Goal: Information Seeking & Learning: Learn about a topic

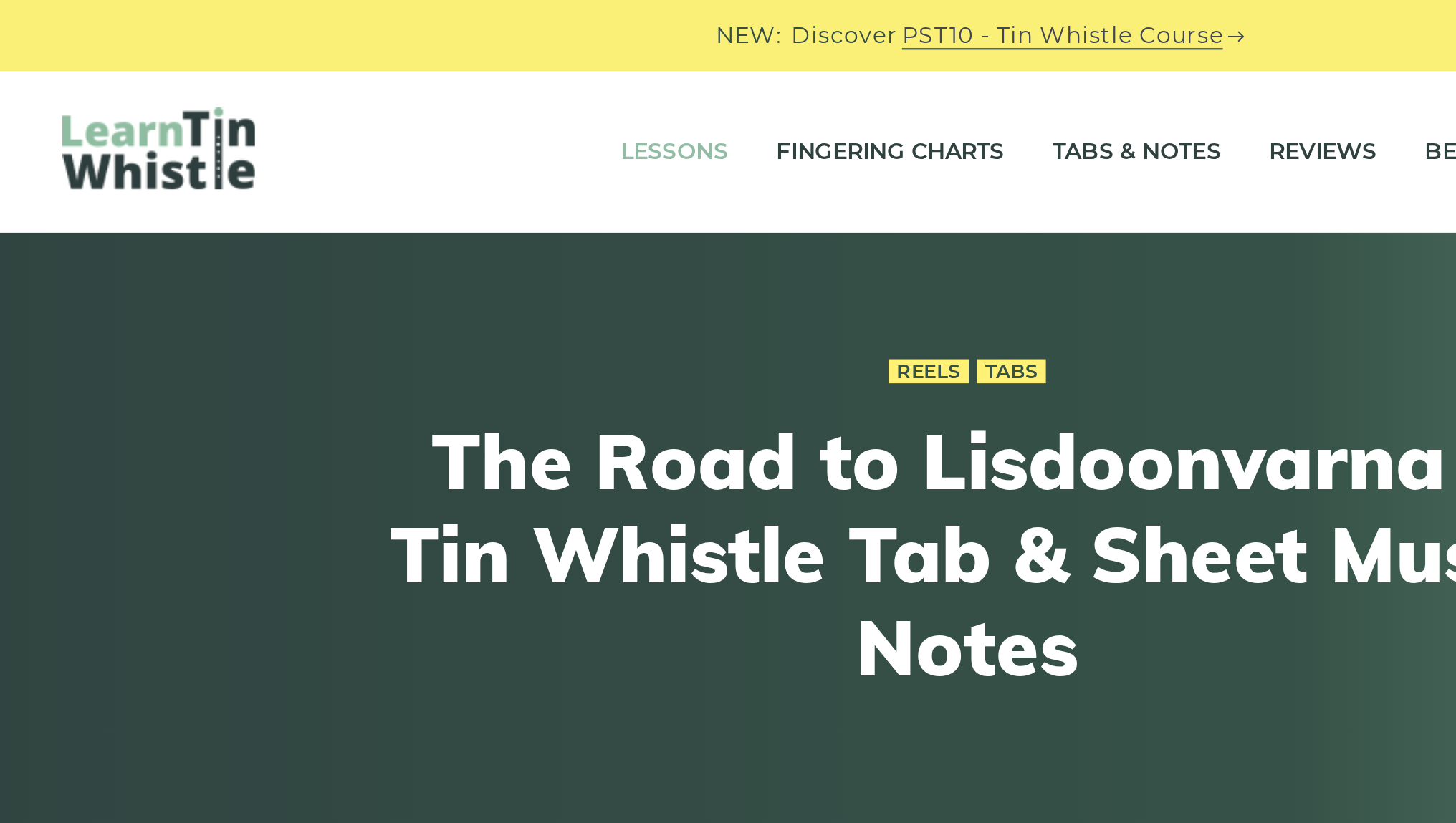
click at [573, 64] on link "Lessons" at bounding box center [597, 68] width 48 height 36
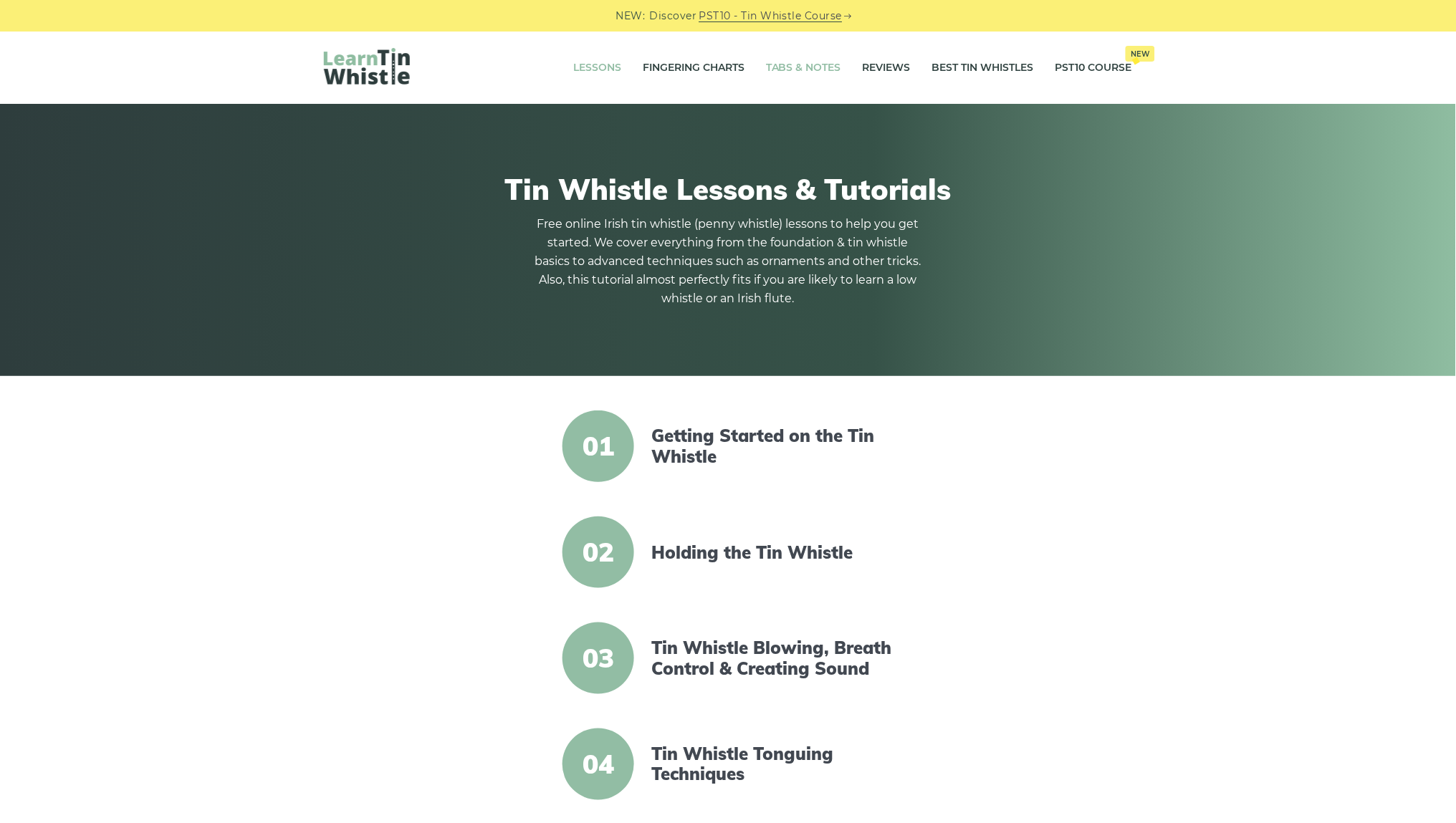
click at [796, 59] on link "Tabs & Notes" at bounding box center [803, 68] width 75 height 36
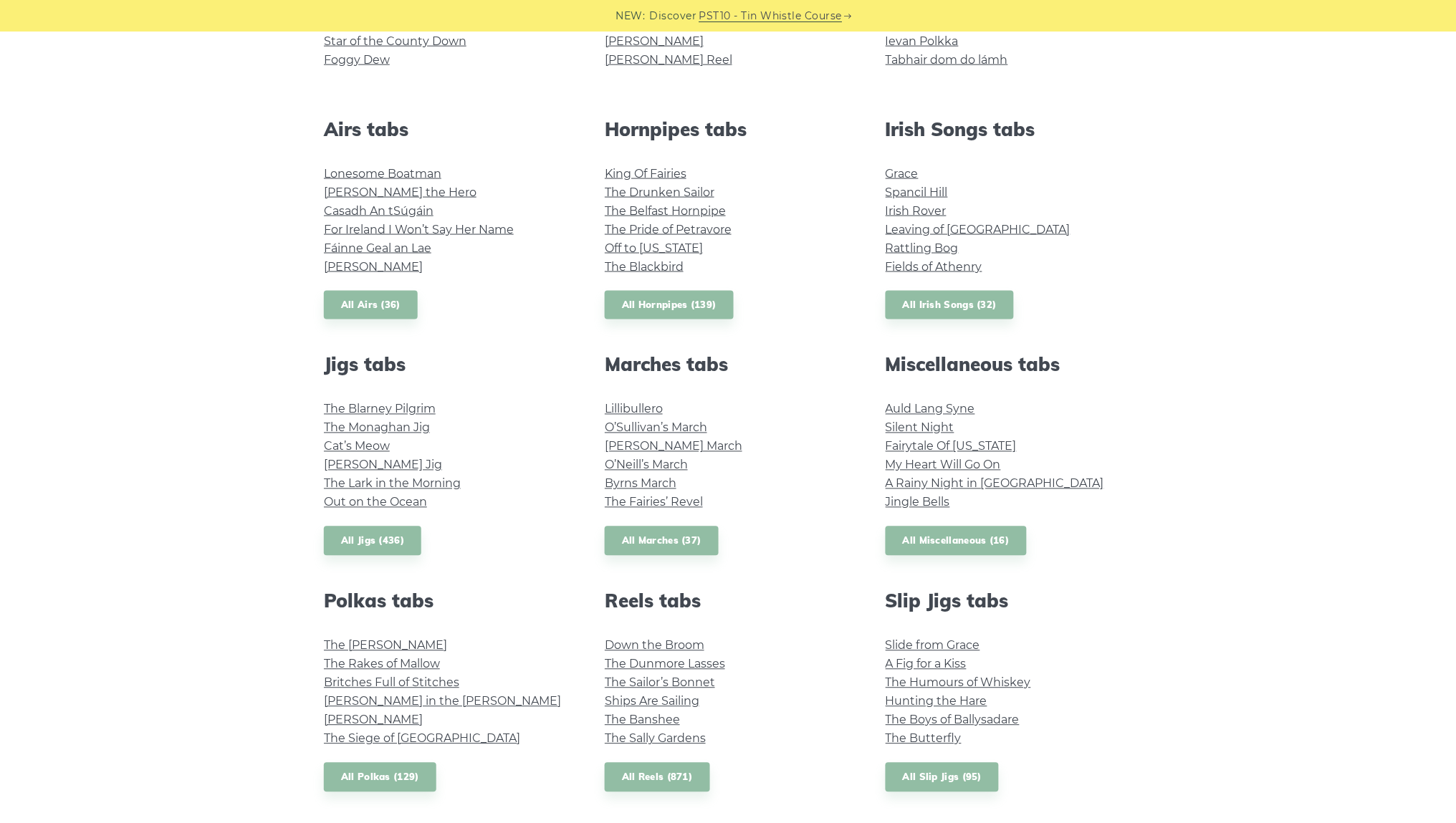
scroll to position [403, 0]
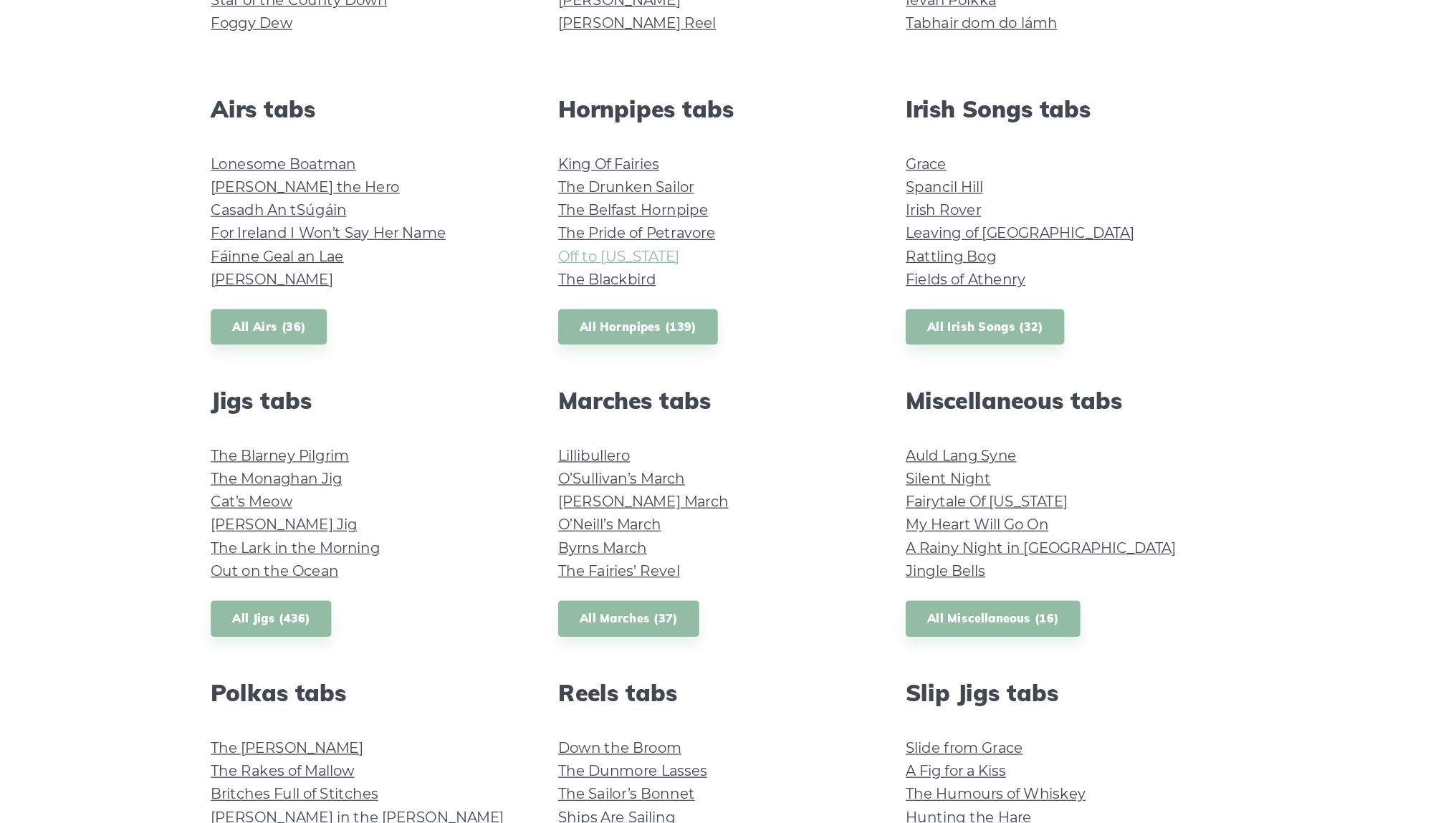
click at [605, 338] on link "Off to California" at bounding box center [653, 344] width 98 height 14
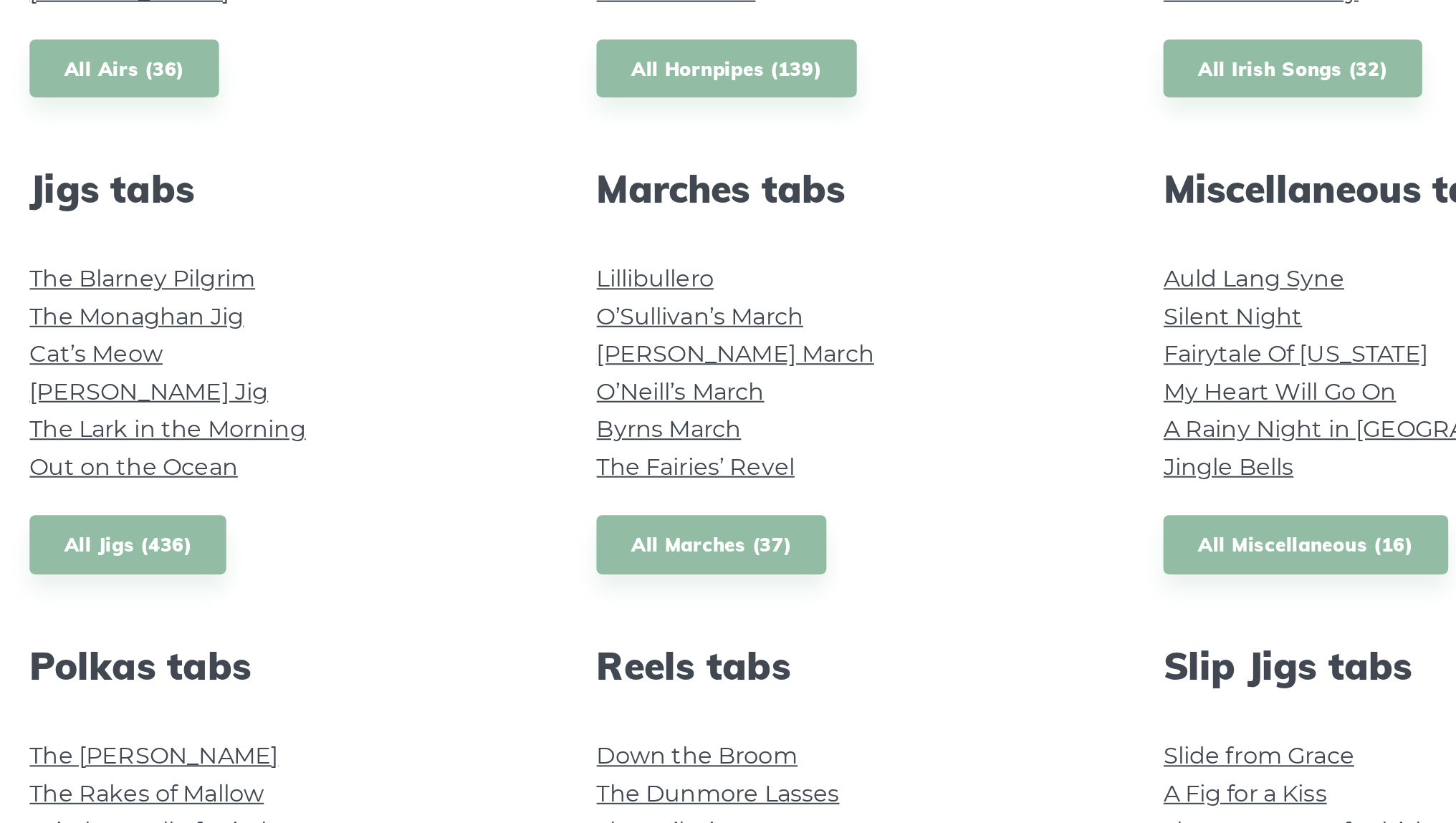
scroll to position [387, 0]
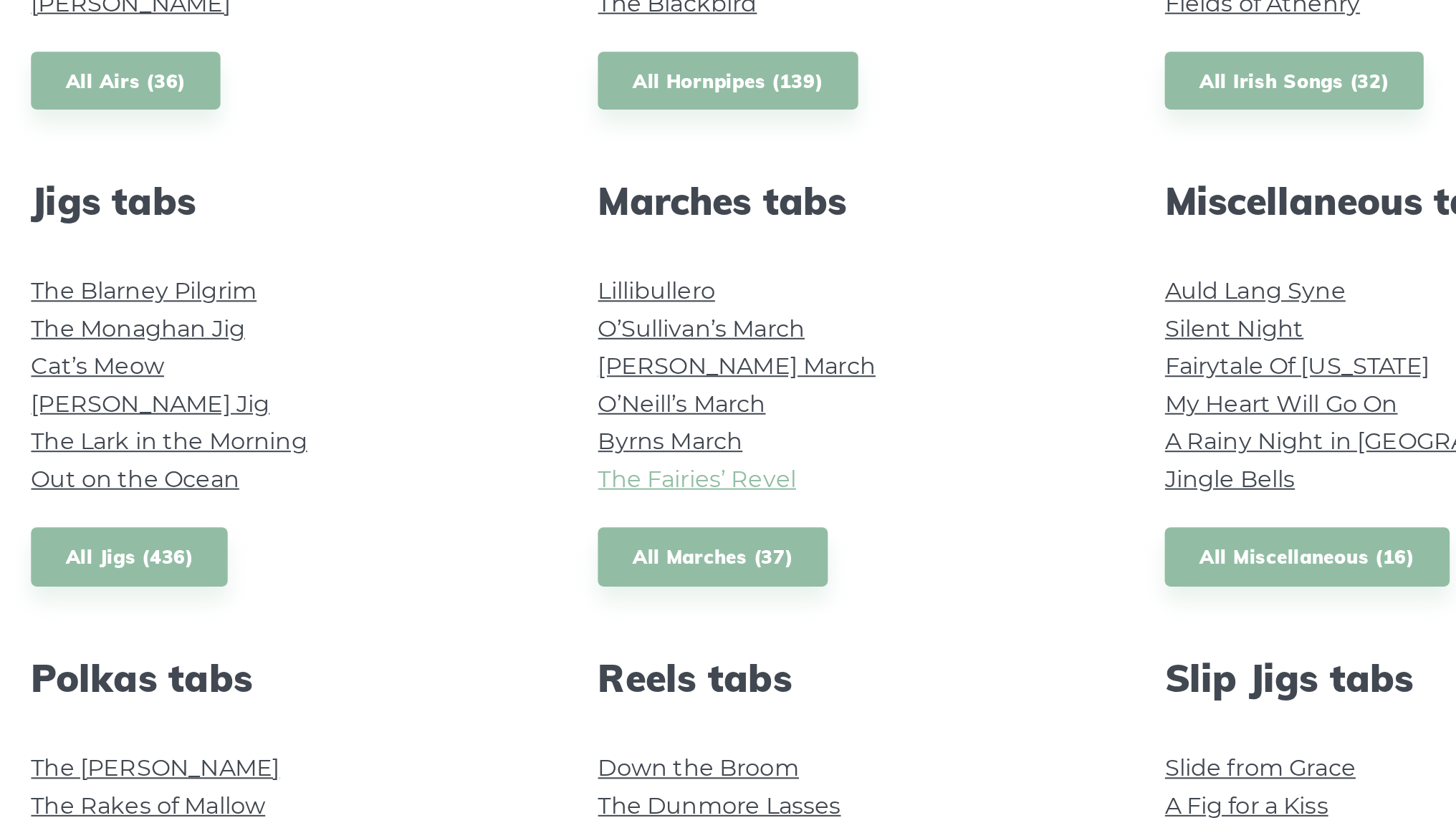
click at [605, 608] on link "The Fairies’ Revel" at bounding box center [653, 615] width 98 height 14
click at [324, 590] on link "Cat’s Meow" at bounding box center [357, 596] width 66 height 14
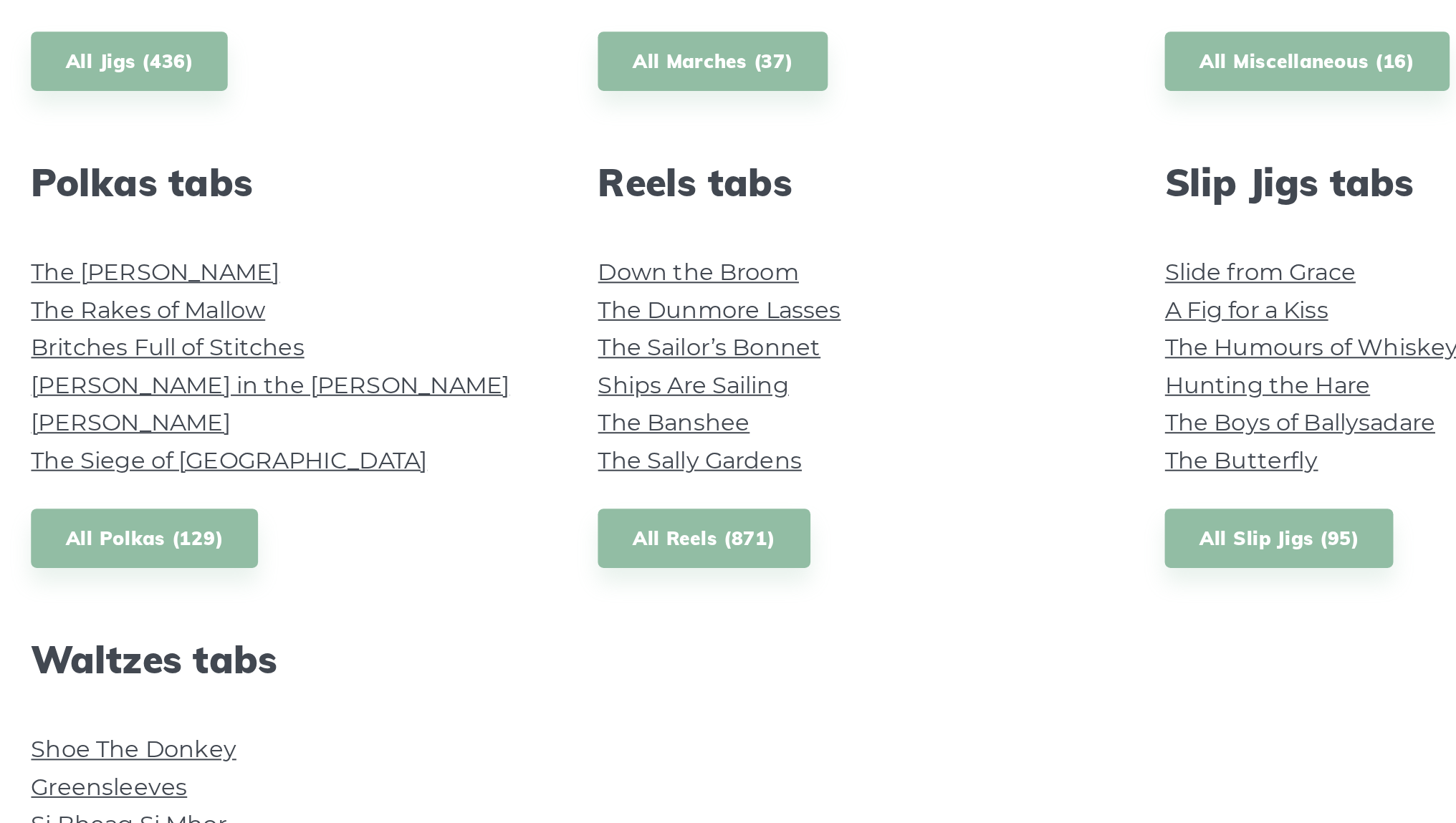
scroll to position [612, 0]
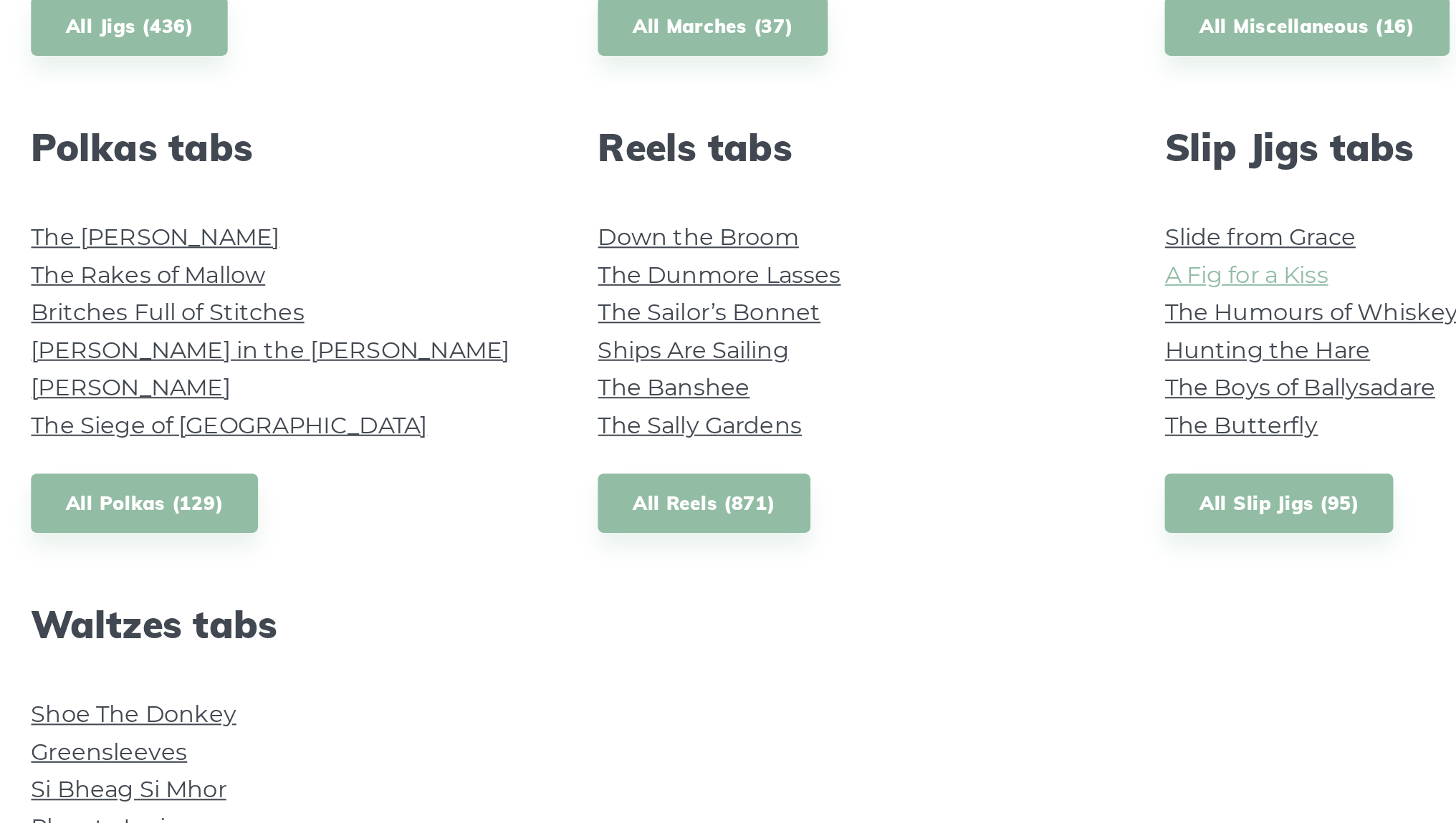
click at [886, 545] on link "A Fig for a Kiss" at bounding box center [926, 552] width 81 height 14
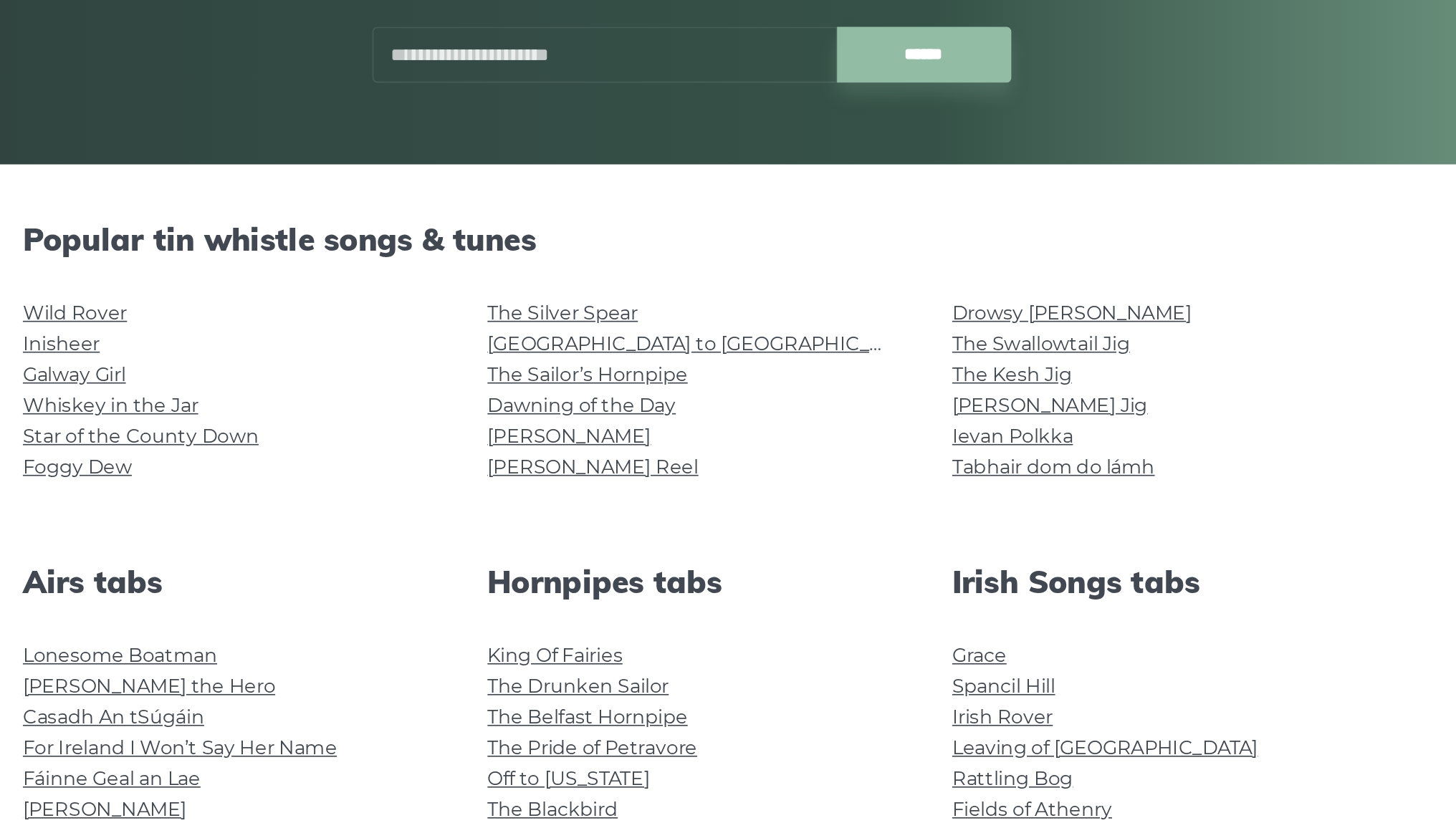
scroll to position [85, 0]
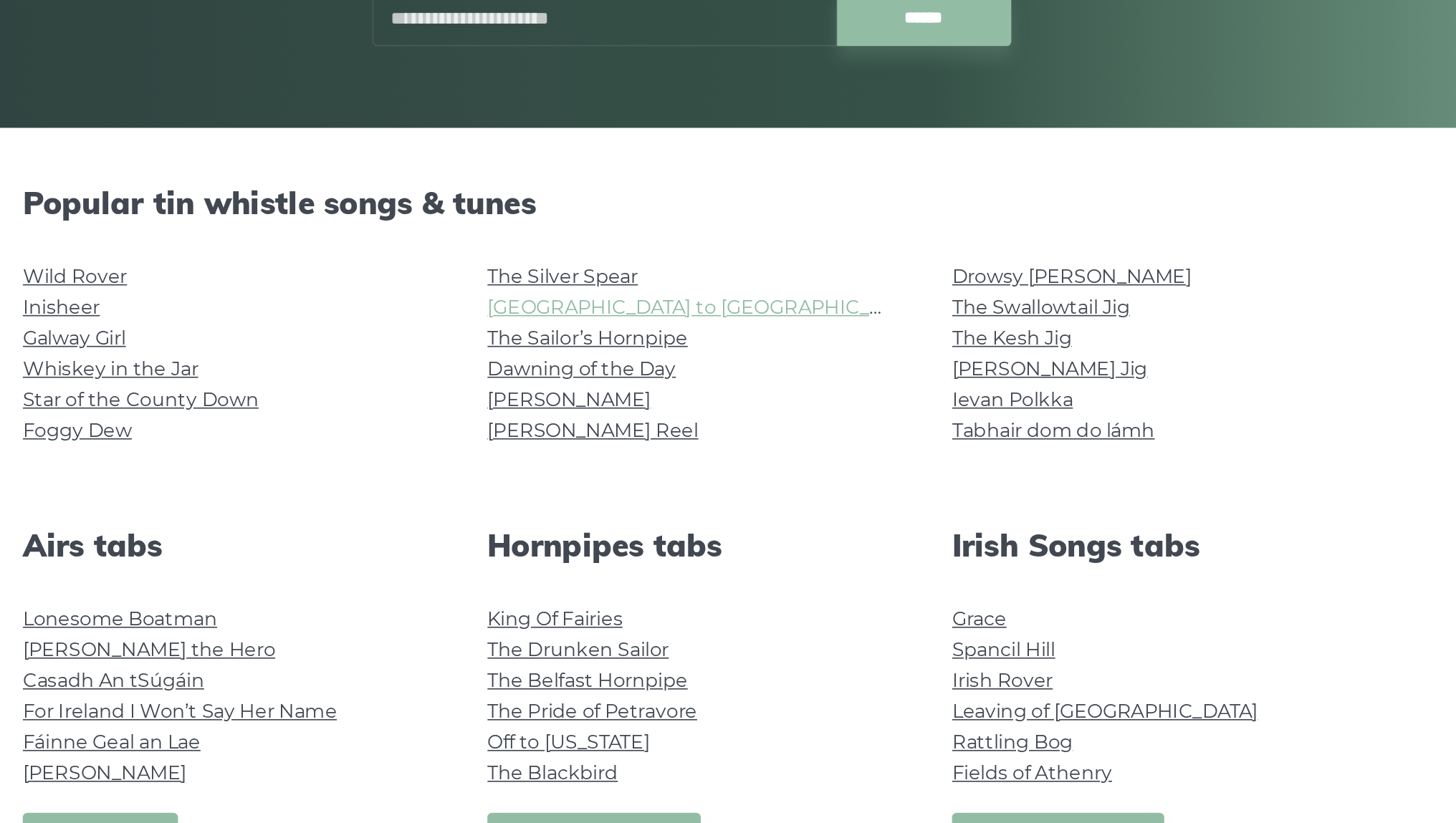
click at [605, 393] on link "[GEOGRAPHIC_DATA] to [GEOGRAPHIC_DATA]" at bounding box center [736, 400] width 264 height 14
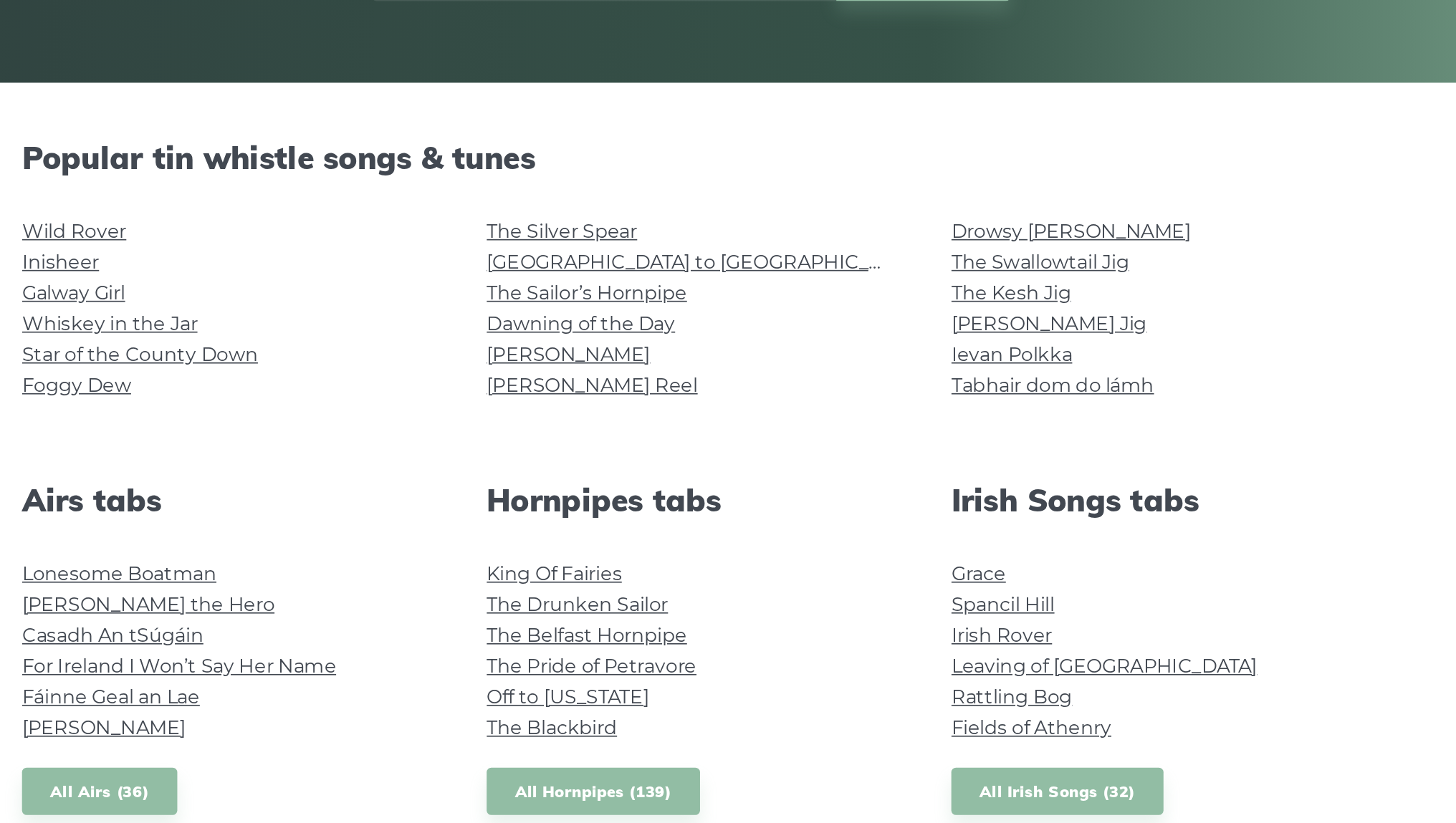
scroll to position [7, 0]
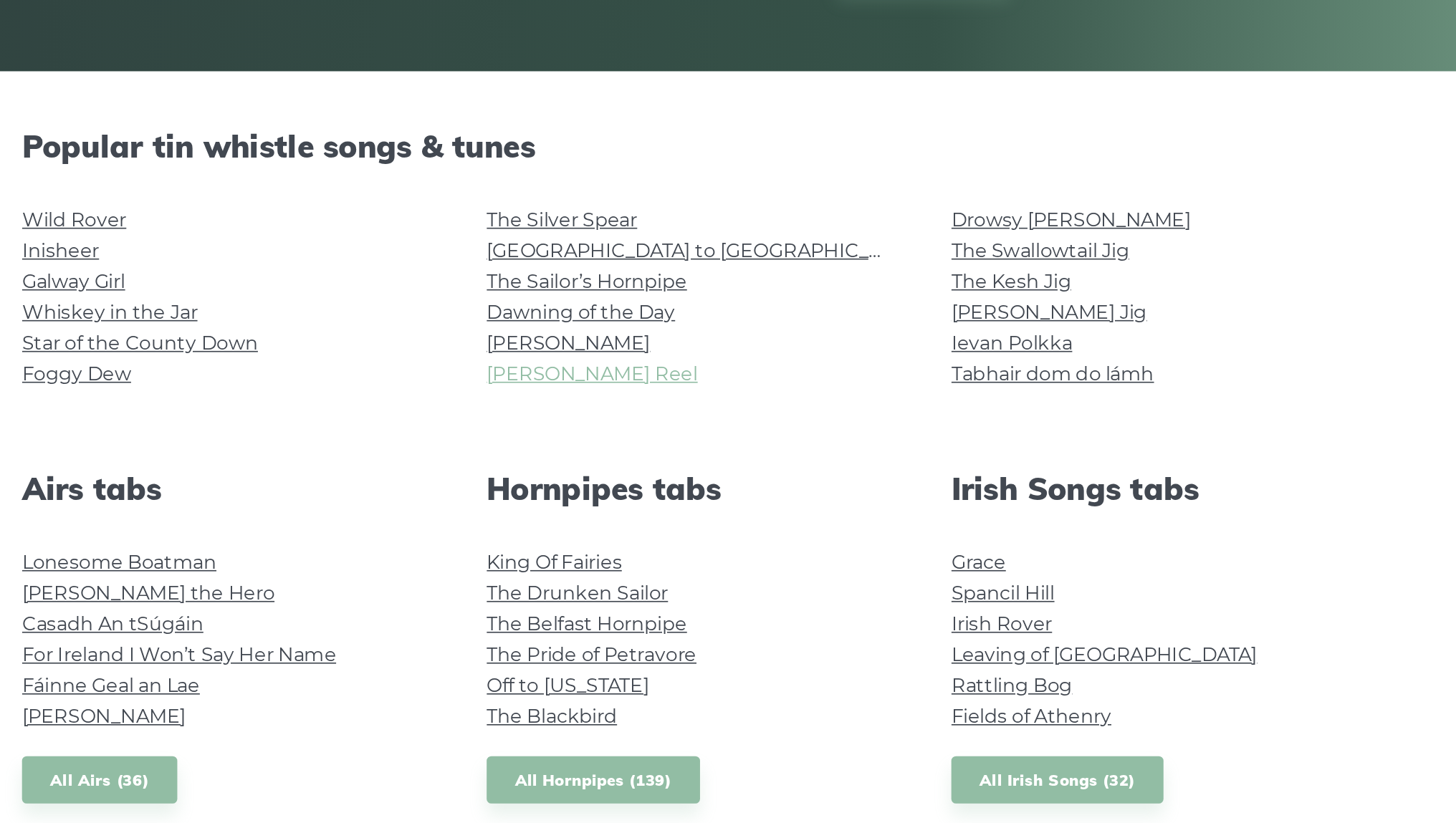
click at [605, 545] on link "[PERSON_NAME] Reel" at bounding box center [668, 552] width 127 height 14
click at [605, 489] on link "The Sailor’s Hornpipe" at bounding box center [665, 496] width 121 height 14
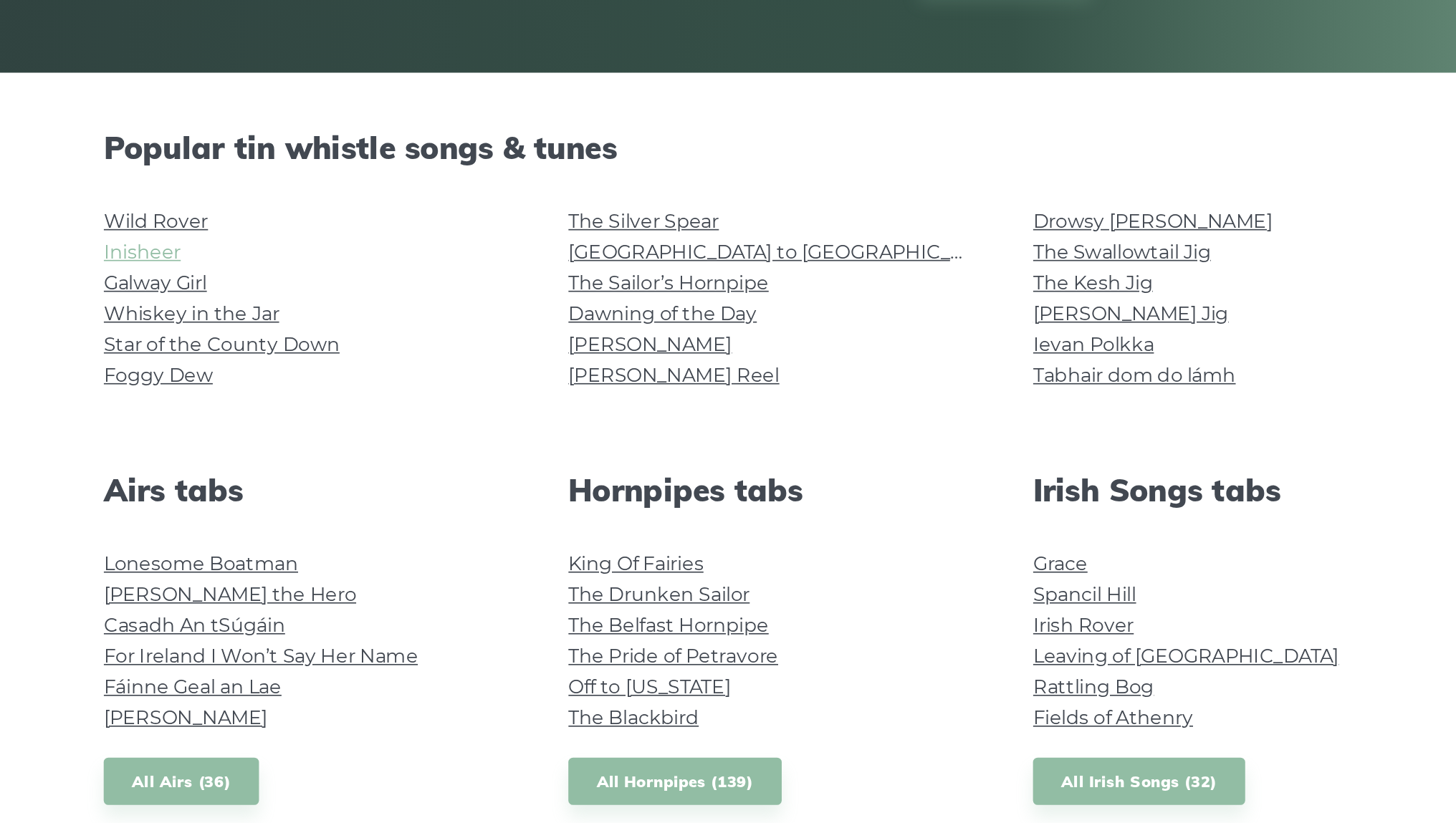
click at [324, 471] on link "Inisheer" at bounding box center [347, 477] width 46 height 14
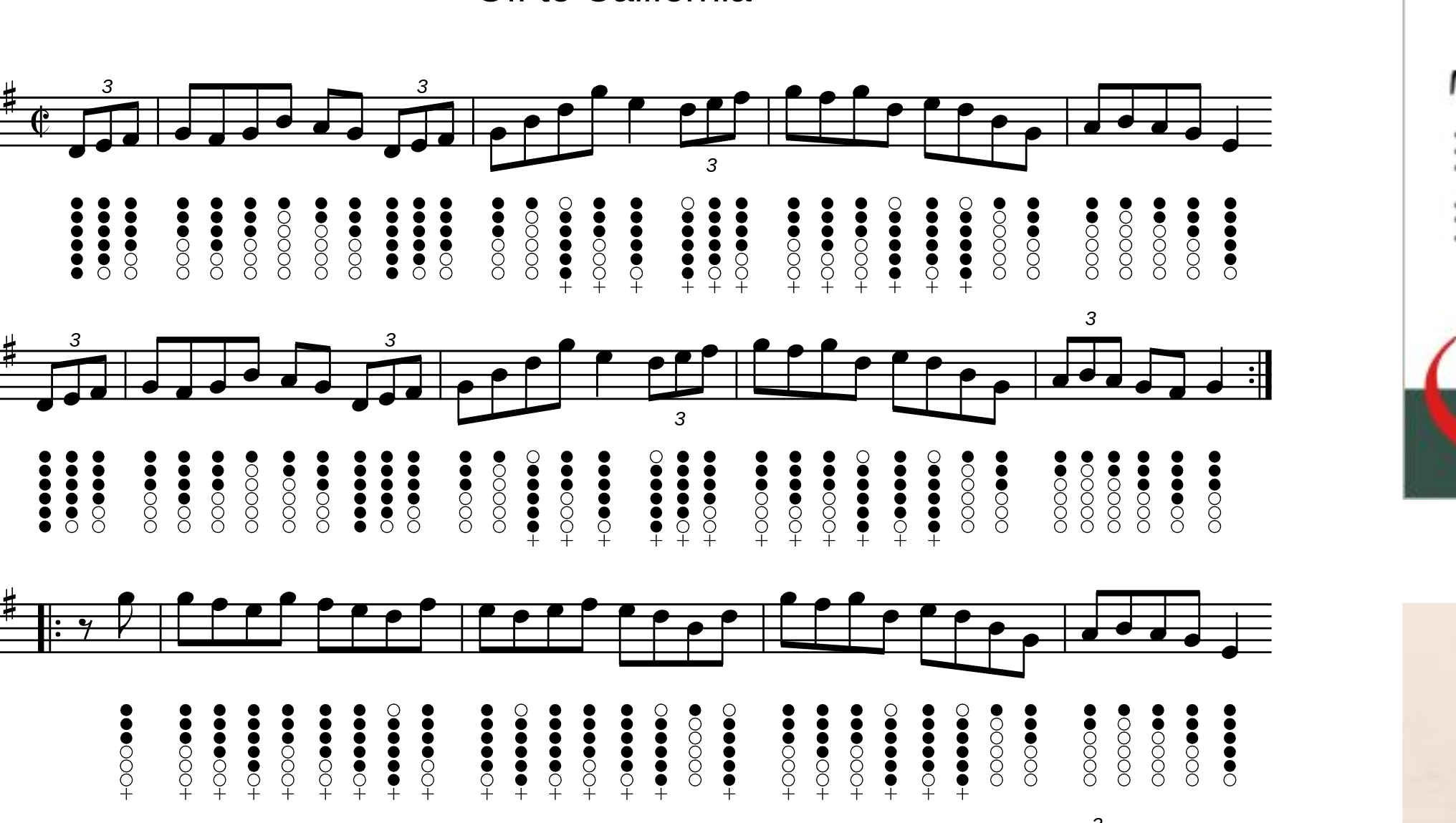
scroll to position [172, 0]
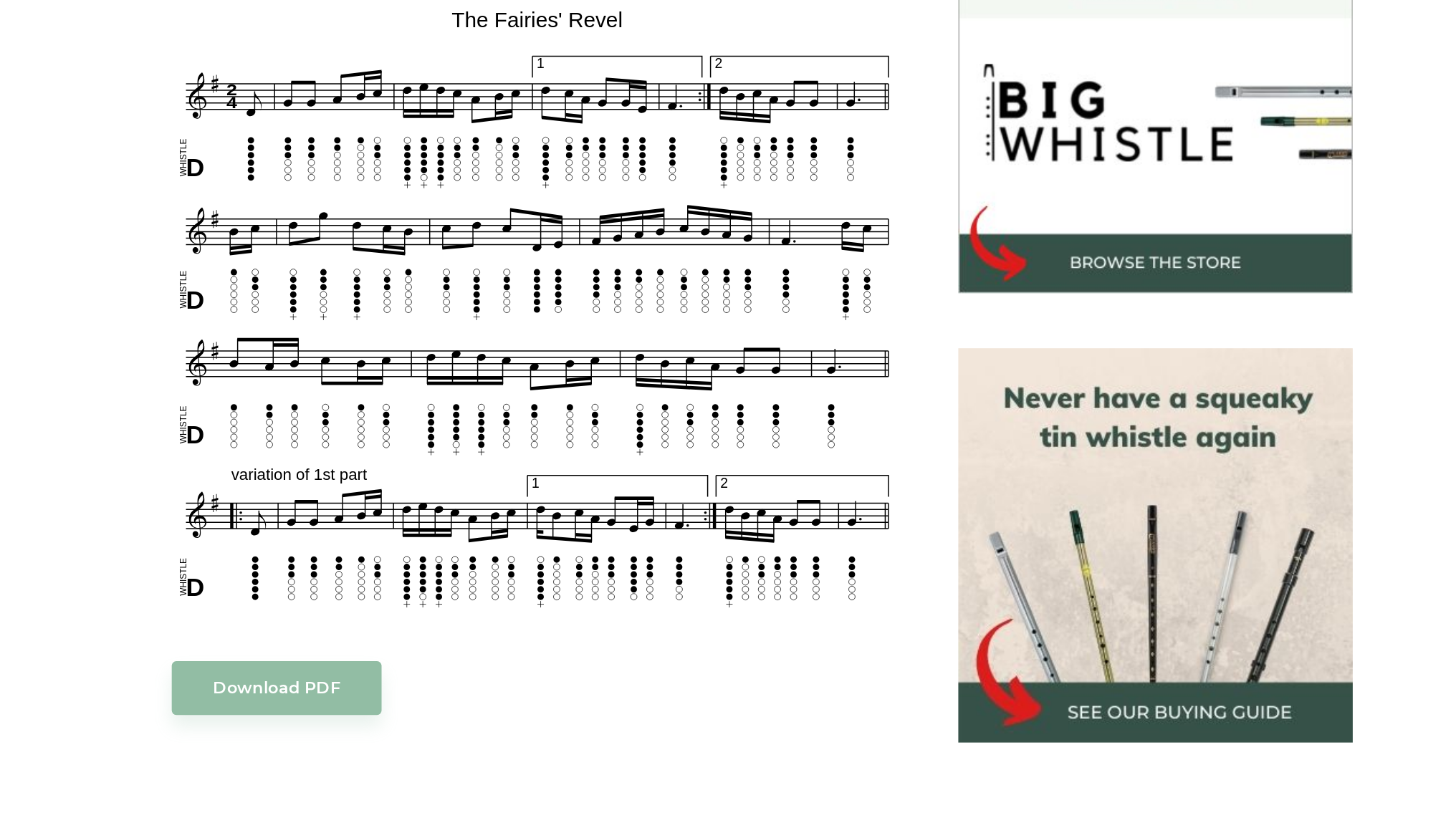
scroll to position [346, 0]
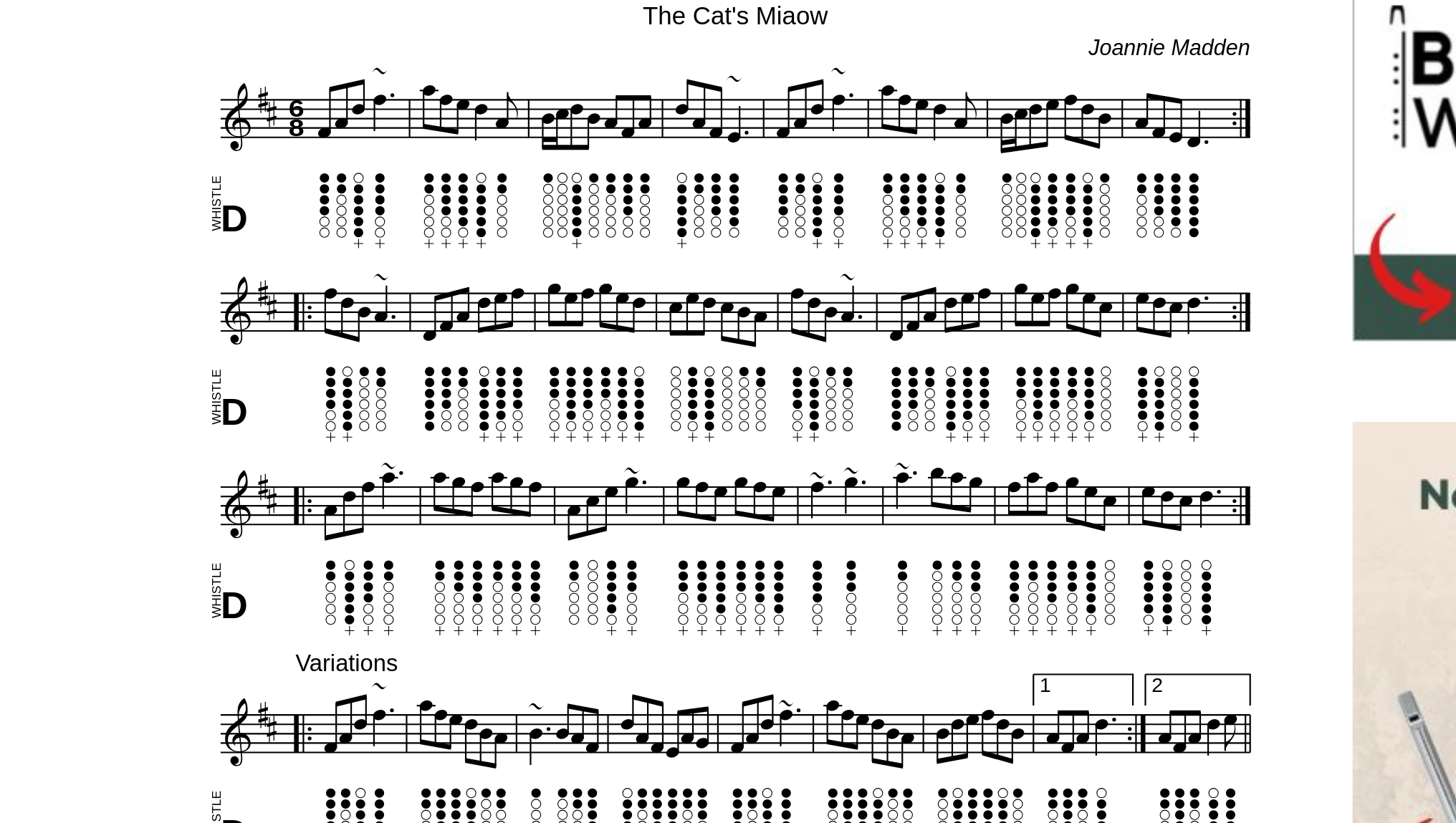
scroll to position [178, 0]
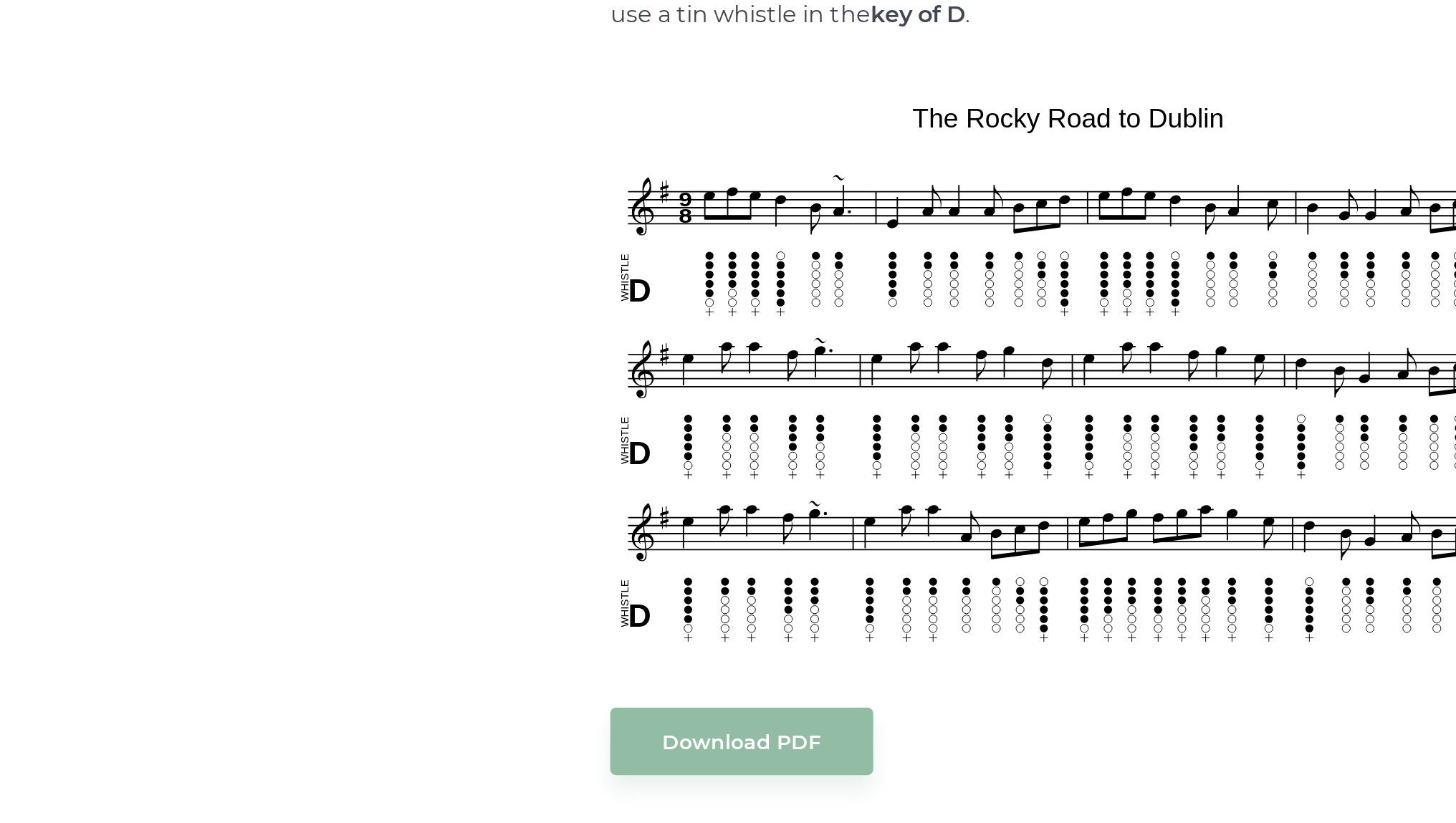
scroll to position [894, 43]
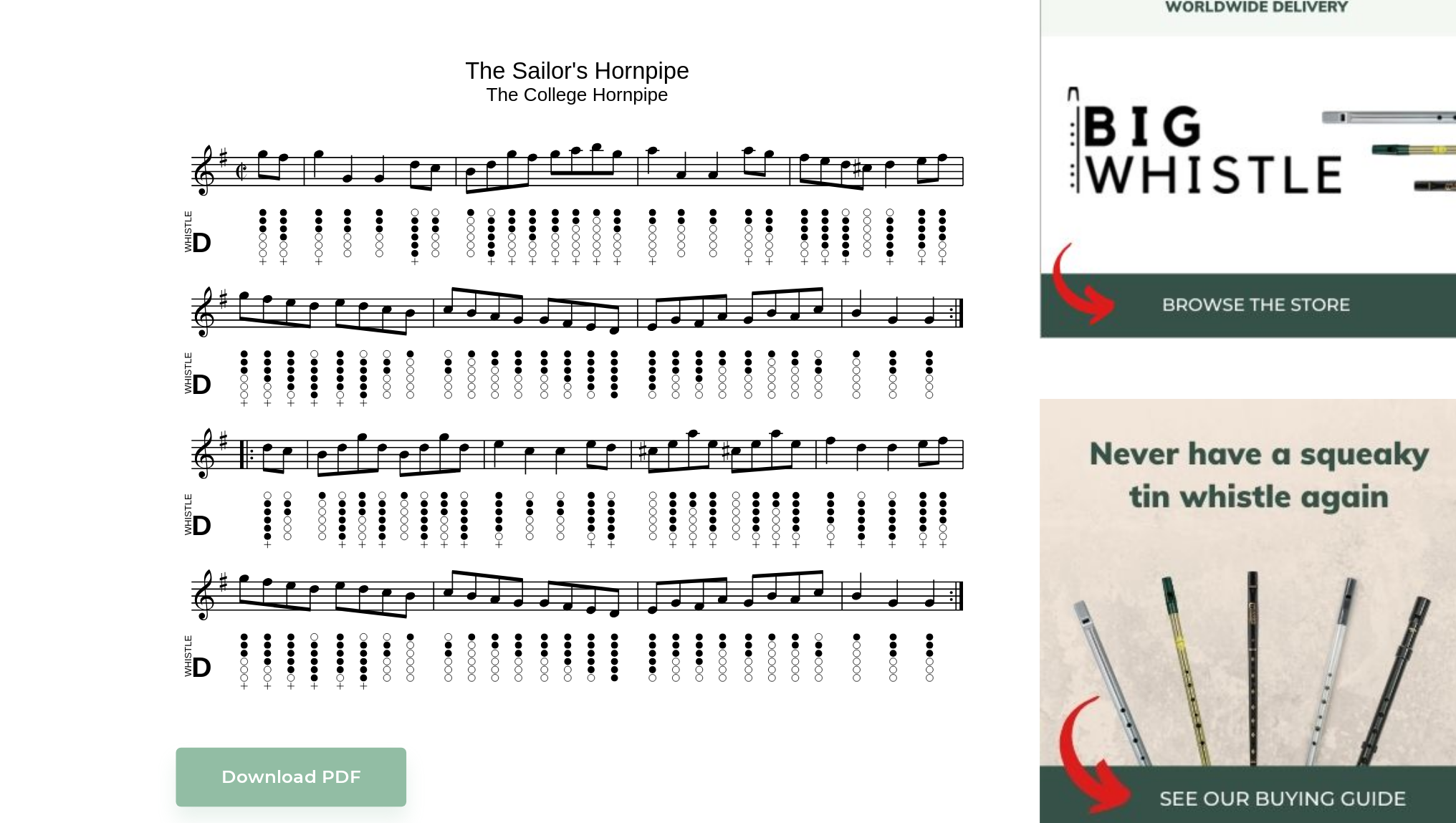
scroll to position [817, 0]
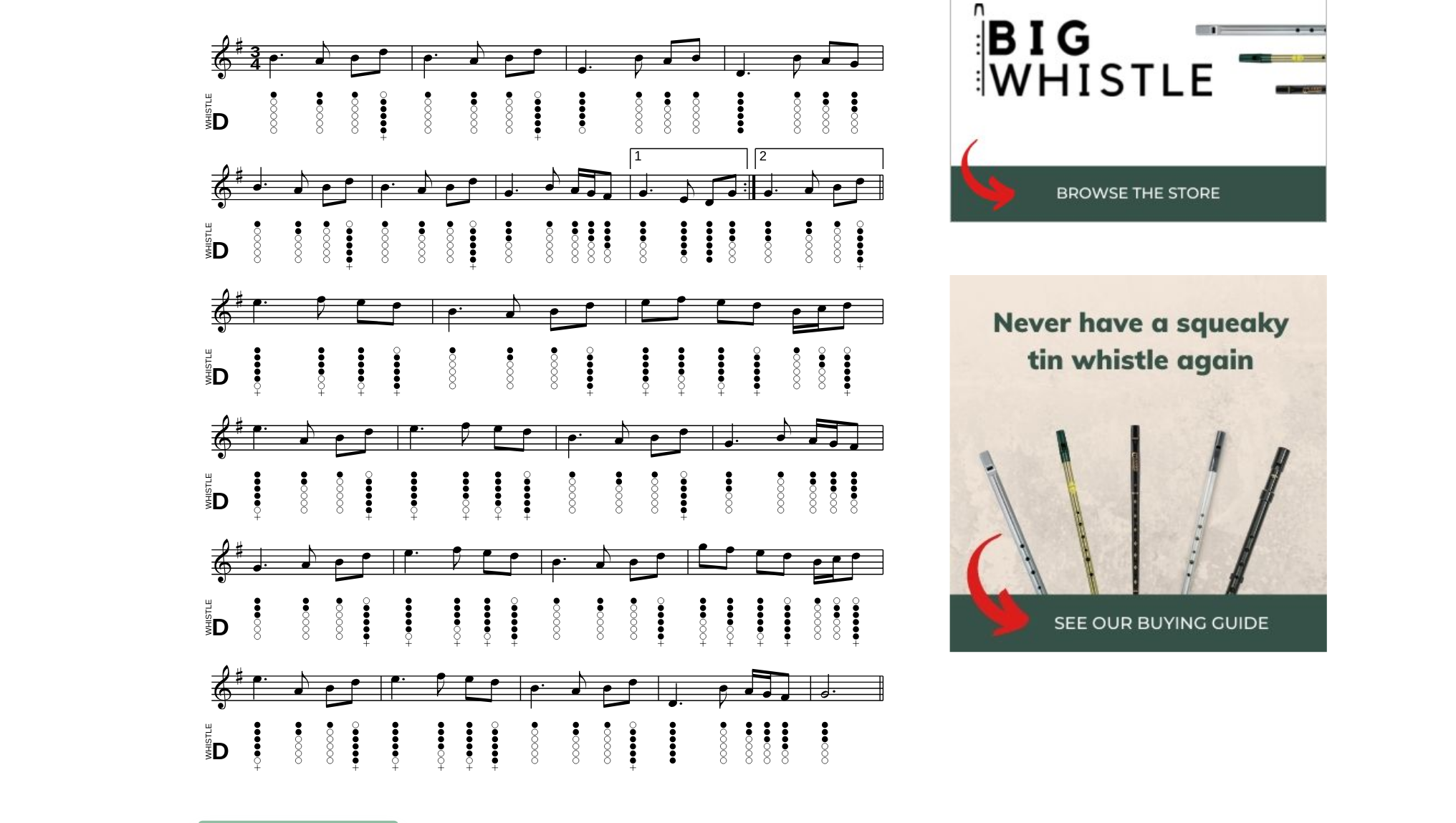
scroll to position [287, 0]
